Goal: Information Seeking & Learning: Learn about a topic

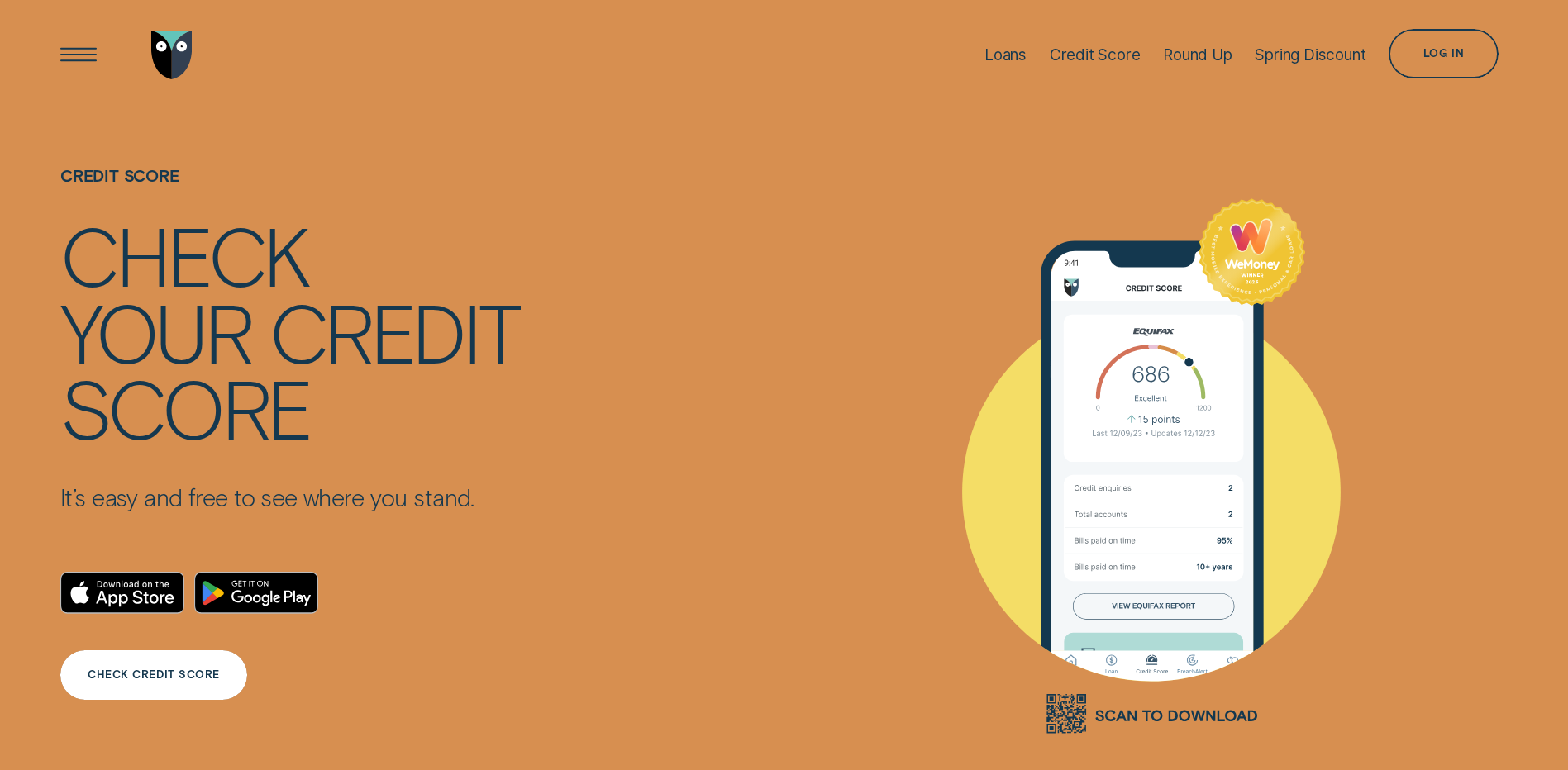
click at [212, 686] on div "CHECK CREDIT SCORE" at bounding box center [154, 675] width 187 height 49
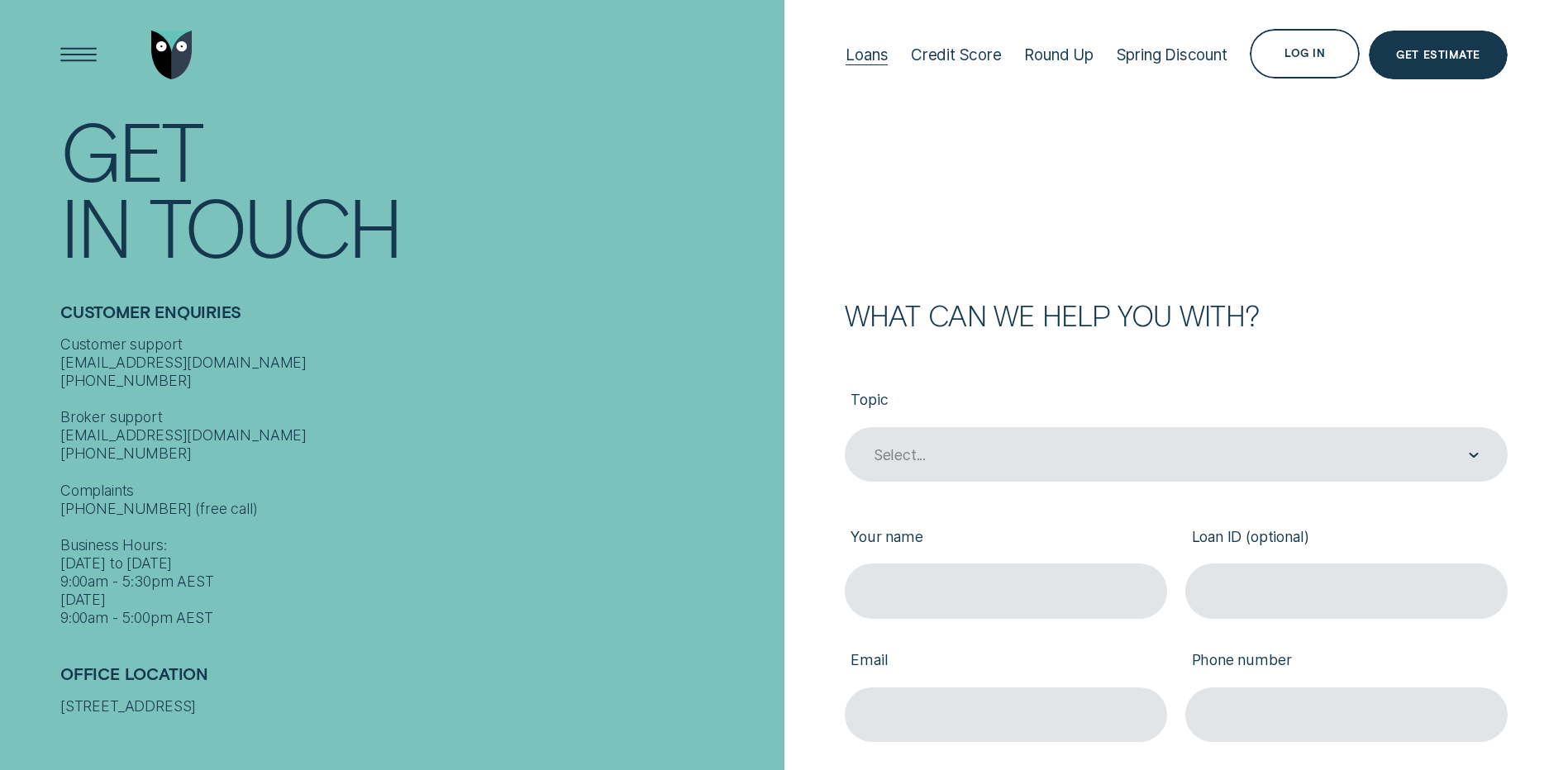
click at [854, 43] on div "Loans" at bounding box center [867, 55] width 42 height 110
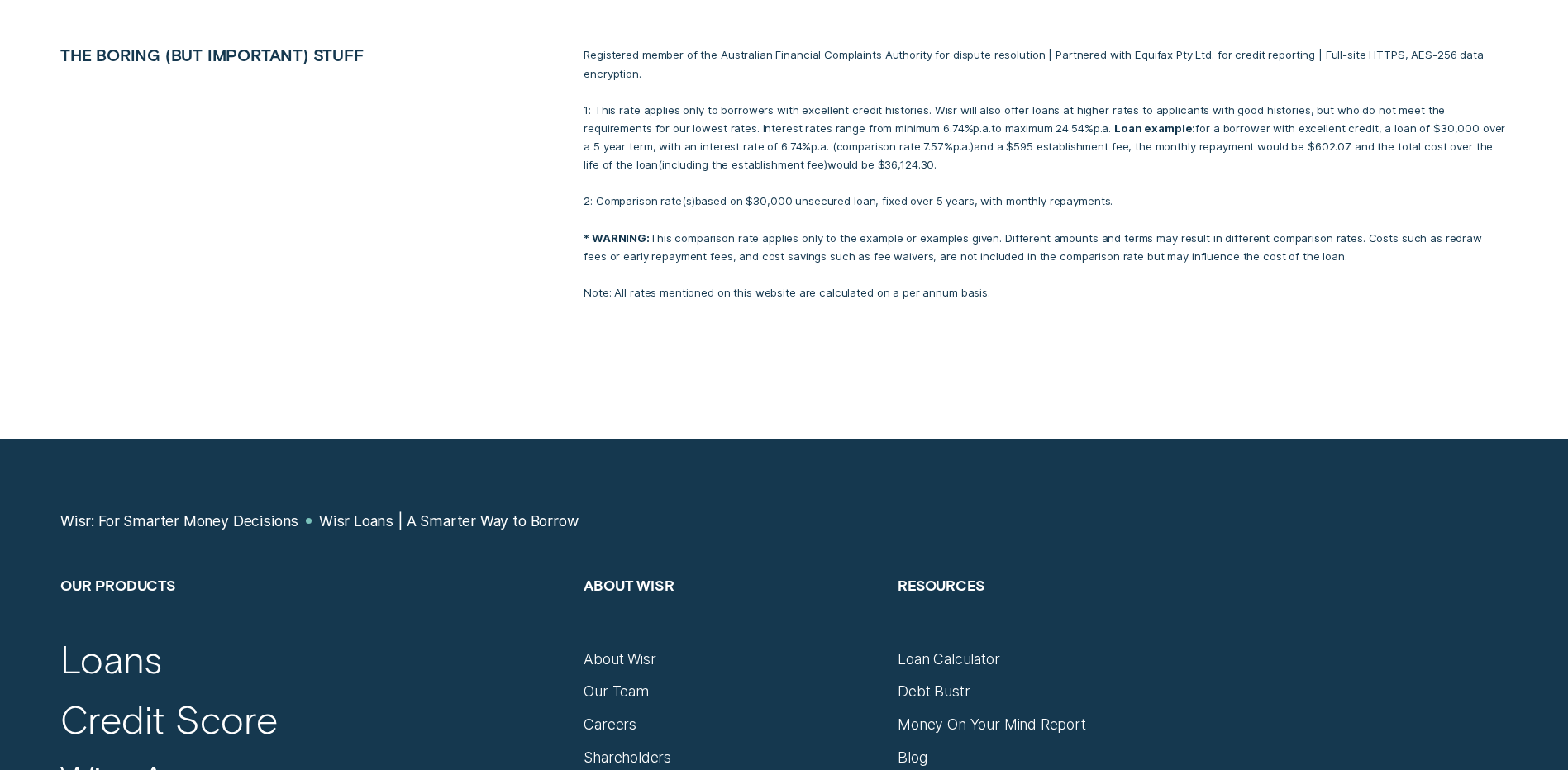
scroll to position [8099, 0]
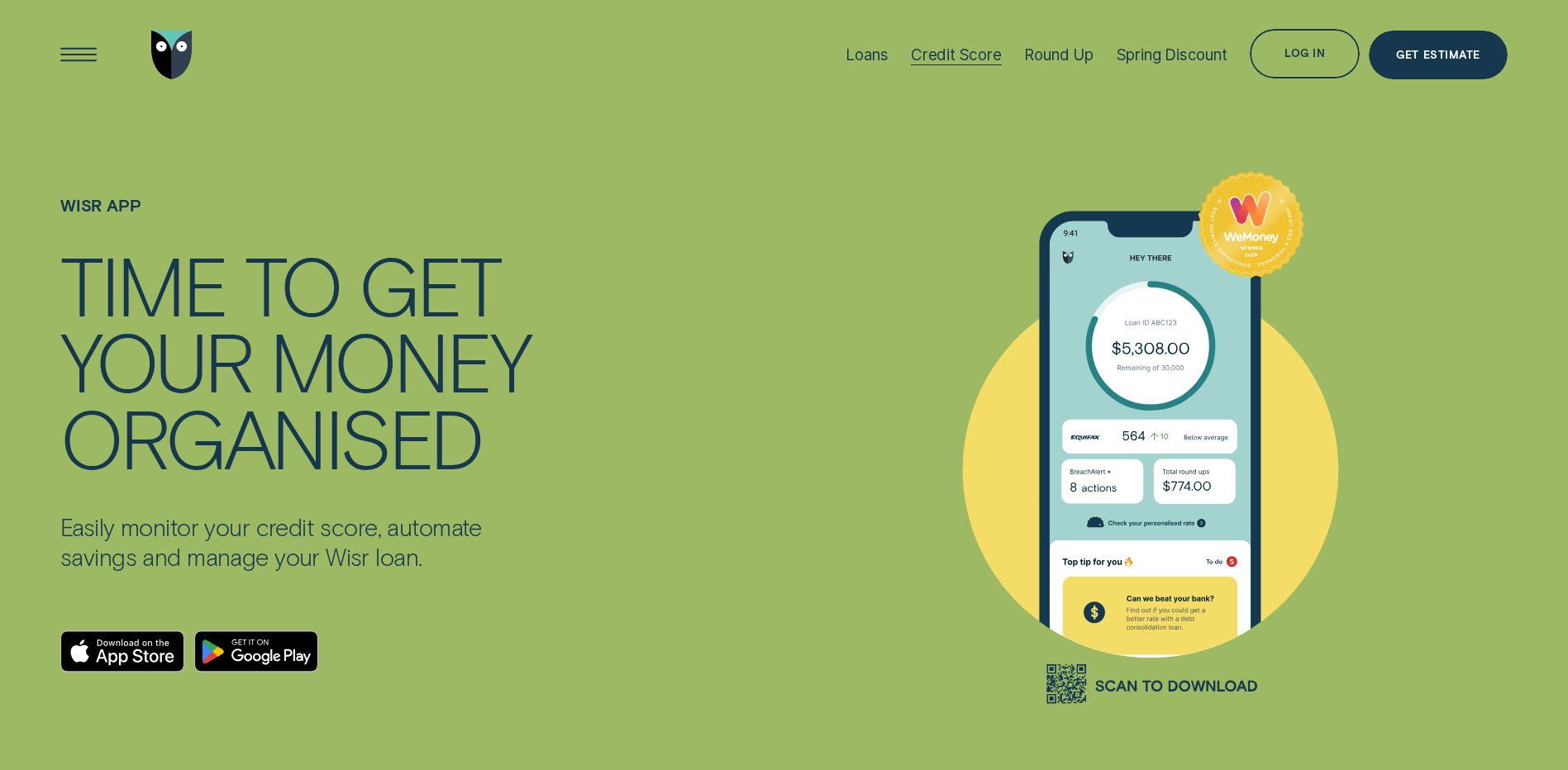
click at [936, 52] on div "Credit Score" at bounding box center [956, 55] width 91 height 19
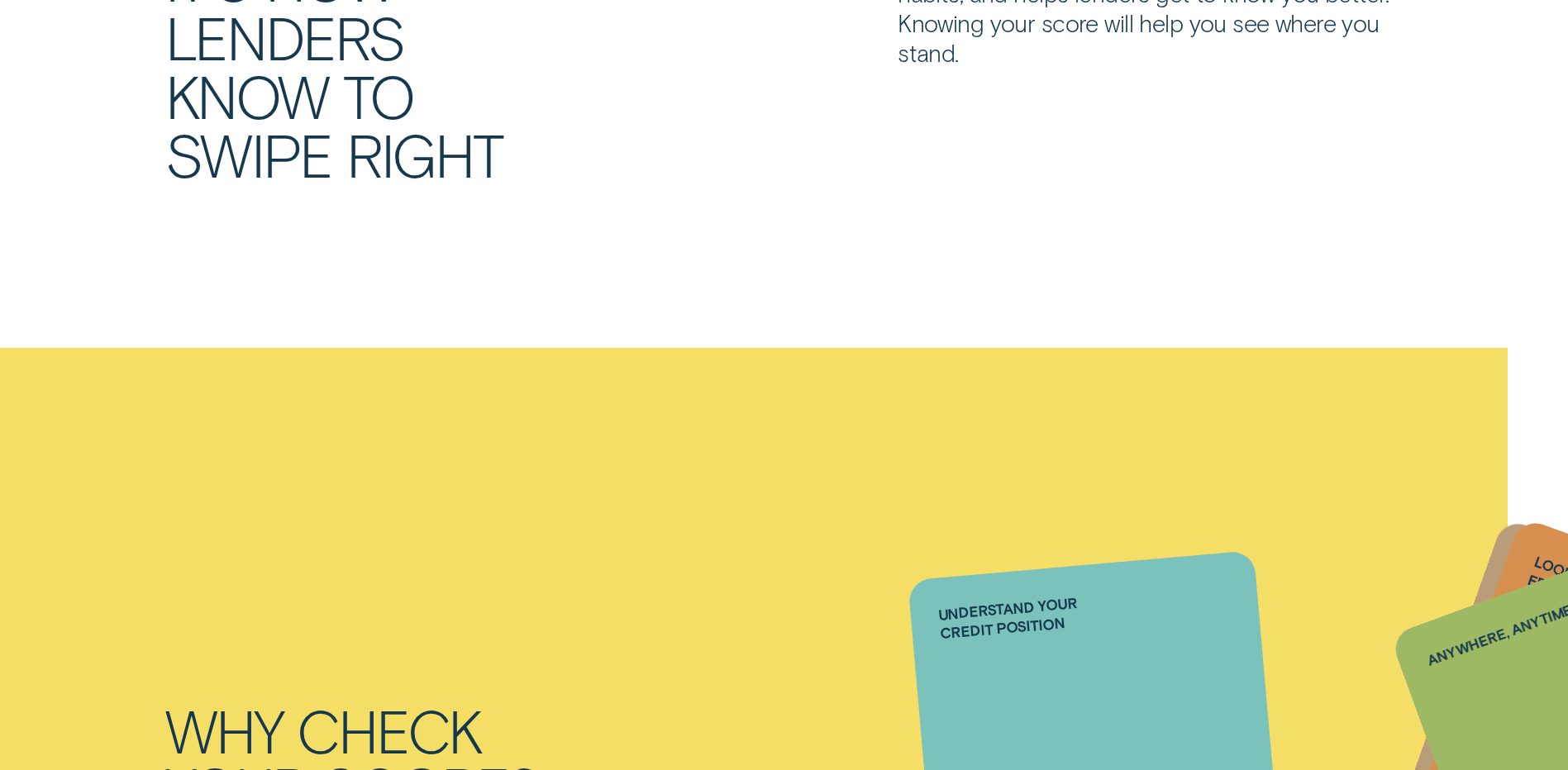
scroll to position [731, 0]
